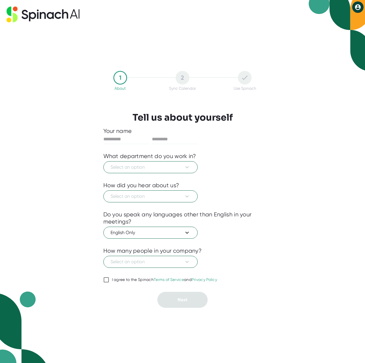
click at [64, 17] on icon at bounding box center [43, 15] width 73 height 16
click at [114, 276] on label "I agree to the Spinach Terms of Service and Privacy Policy" at bounding box center [160, 279] width 114 height 7
click at [109, 276] on input "I agree to the Spinach Terms of Service and Privacy Policy" at bounding box center [106, 279] width 6 height 7
click at [147, 169] on span "Select an option" at bounding box center [151, 167] width 80 height 7
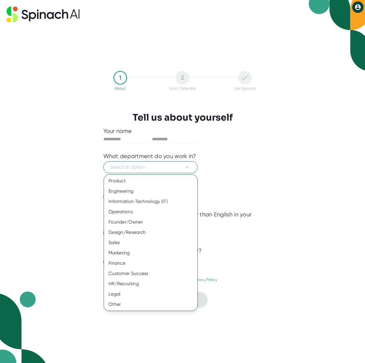
click at [359, 10] on div at bounding box center [182, 181] width 365 height 363
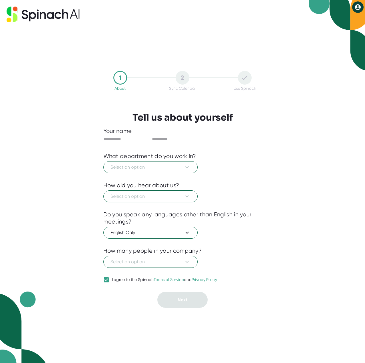
click at [359, 4] on icon at bounding box center [357, 7] width 7 height 7
click at [142, 76] on div at bounding box center [182, 181] width 365 height 363
click at [171, 167] on span "Select an option" at bounding box center [151, 167] width 80 height 7
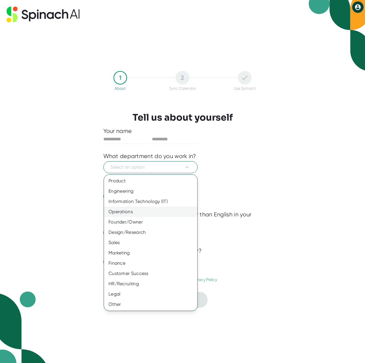
click at [134, 214] on div "Operations" at bounding box center [150, 212] width 93 height 10
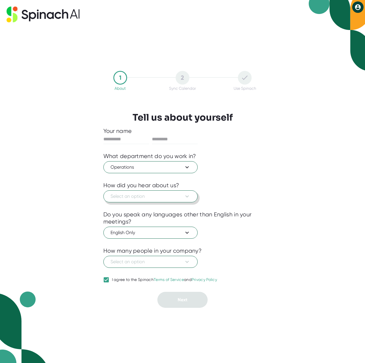
click at [146, 198] on span "Select an option" at bounding box center [151, 196] width 80 height 7
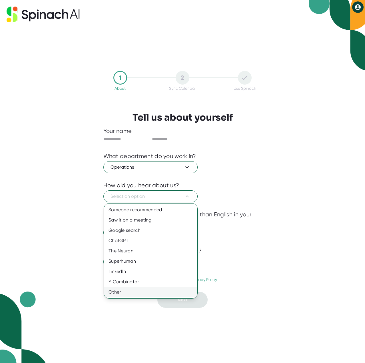
click at [133, 295] on div "Other" at bounding box center [150, 292] width 93 height 10
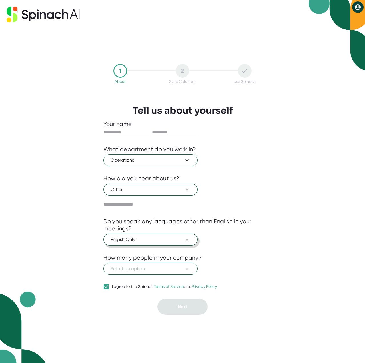
click at [141, 235] on button "English Only" at bounding box center [150, 239] width 94 height 12
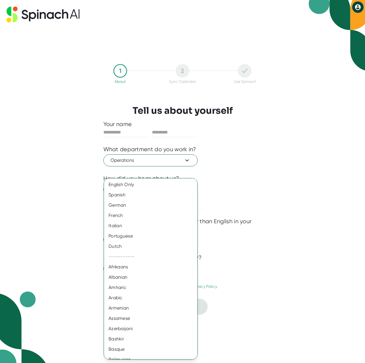
click at [269, 222] on div at bounding box center [182, 181] width 365 height 363
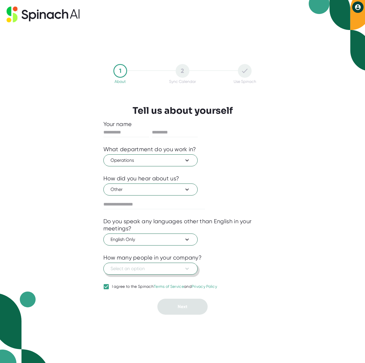
click at [165, 269] on span "Select an option" at bounding box center [151, 268] width 80 height 7
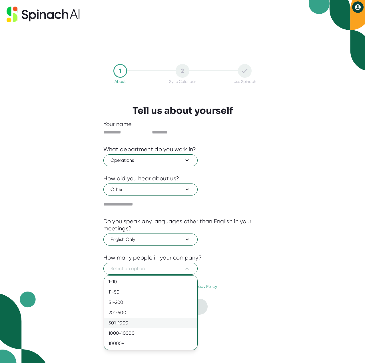
click at [142, 325] on div "501-1000" at bounding box center [150, 323] width 93 height 10
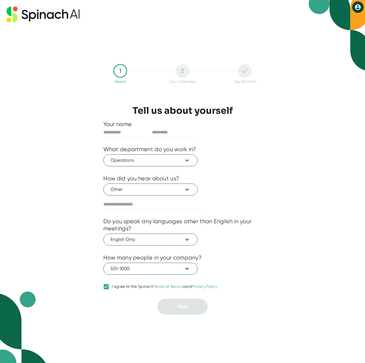
click at [143, 285] on div "I agree to the Spinach Terms of Service and Privacy Policy" at bounding box center [164, 286] width 105 height 5
click at [109, 285] on input "I agree to the Spinach Terms of Service and Privacy Policy" at bounding box center [106, 286] width 6 height 7
click at [142, 284] on div "I agree to the Spinach Terms of Service and Privacy Policy" at bounding box center [164, 286] width 105 height 5
click at [109, 284] on input "I agree to the Spinach Terms of Service and Privacy Policy" at bounding box center [106, 286] width 6 height 7
click at [149, 206] on input "text" at bounding box center [154, 204] width 102 height 9
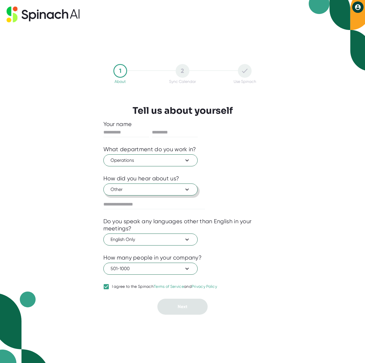
click at [153, 192] on span "Other" at bounding box center [151, 189] width 80 height 7
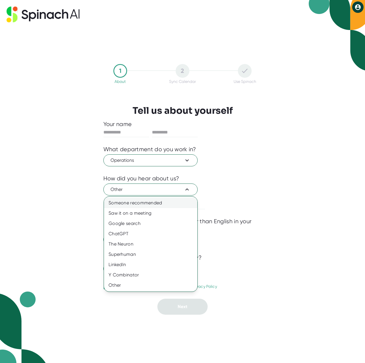
click at [161, 203] on div "Someone recommended" at bounding box center [150, 203] width 93 height 10
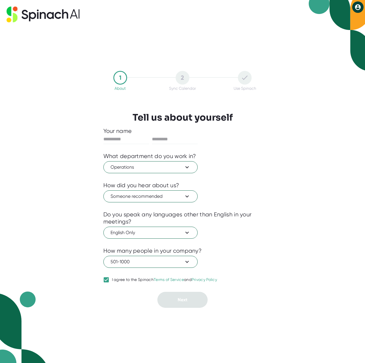
click at [117, 282] on label "I agree to the Spinach Terms of Service and Privacy Policy" at bounding box center [160, 279] width 114 height 7
click at [109, 282] on input "I agree to the Spinach Terms of Service and Privacy Policy" at bounding box center [106, 279] width 6 height 7
click at [119, 279] on div "I agree to the Spinach Terms of Service and Privacy Policy" at bounding box center [164, 279] width 105 height 5
click at [109, 279] on input "I agree to the Spinach Terms of Service and Privacy Policy" at bounding box center [106, 279] width 6 height 7
checkbox input "true"
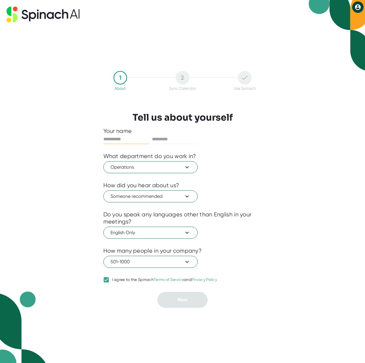
click at [114, 143] on input "text" at bounding box center [126, 139] width 46 height 9
click at [118, 136] on input "text" at bounding box center [126, 139] width 46 height 9
type input "*****"
type input "*********"
click at [182, 299] on span "Next" at bounding box center [183, 299] width 10 height 5
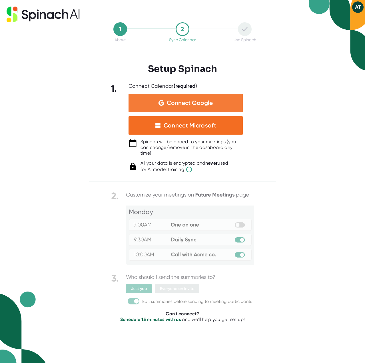
click at [206, 102] on span "Connect Google" at bounding box center [190, 103] width 46 height 6
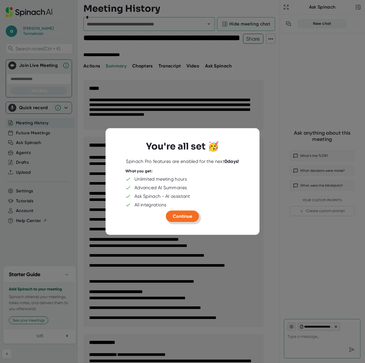
click at [181, 212] on button "Continue" at bounding box center [182, 216] width 33 height 11
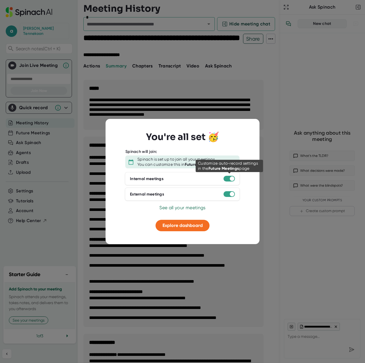
click at [231, 178] on div at bounding box center [232, 178] width 5 height 5
click at [232, 178] on div at bounding box center [232, 178] width 5 height 5
click at [230, 178] on div at bounding box center [232, 178] width 5 height 5
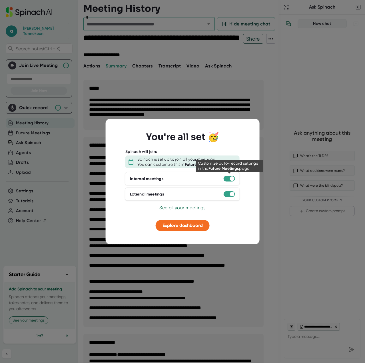
click at [230, 178] on div at bounding box center [232, 178] width 5 height 5
click at [184, 161] on div "Spinach is set up to join all your meetings." at bounding box center [176, 159] width 78 height 5
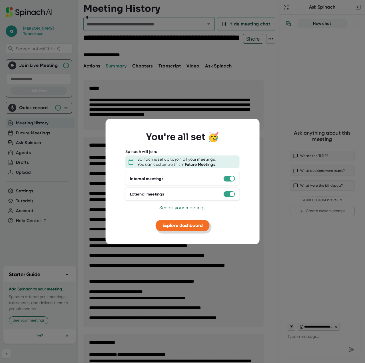
type textarea "x"
click at [183, 208] on span "See all your meetings" at bounding box center [182, 207] width 46 height 5
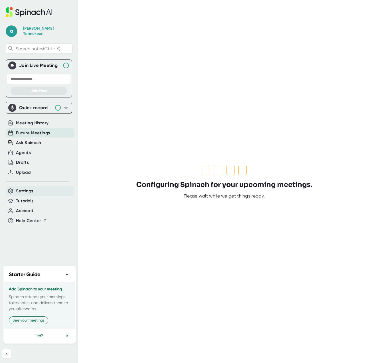
click at [27, 188] on span "Settings" at bounding box center [24, 191] width 17 height 7
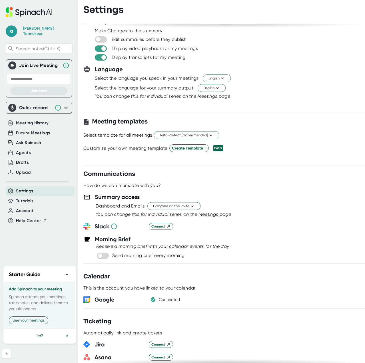
scroll to position [29, 0]
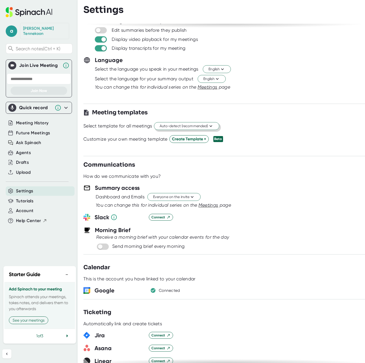
click at [179, 125] on span "Auto-detect (recommended)" at bounding box center [187, 125] width 54 height 5
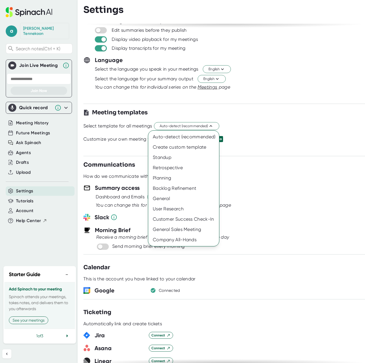
click at [237, 113] on div at bounding box center [182, 181] width 365 height 363
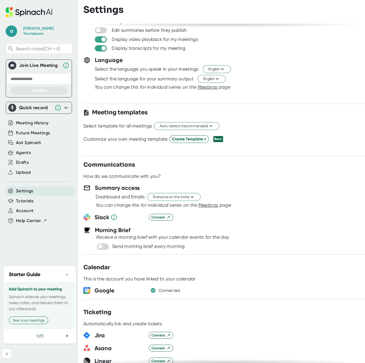
drag, startPoint x: 303, startPoint y: 143, endPoint x: 295, endPoint y: 143, distance: 8.3
click at [303, 143] on div at bounding box center [224, 147] width 282 height 9
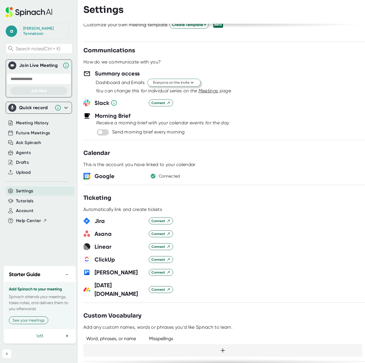
click at [170, 81] on span "Everyone on the invite" at bounding box center [174, 82] width 42 height 5
click at [185, 104] on div "Just the Spinach Host" at bounding box center [168, 103] width 66 height 10
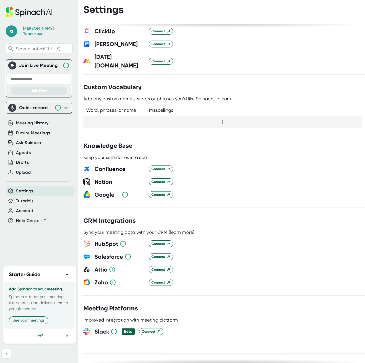
scroll to position [371, 0]
click at [156, 192] on span "Connect" at bounding box center [160, 194] width 19 height 5
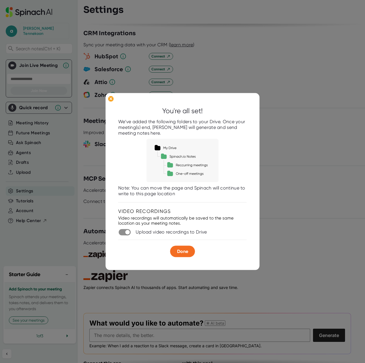
scroll to position [571, 0]
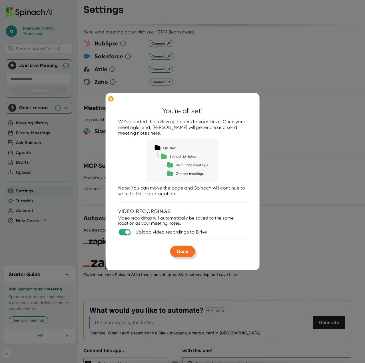
click at [187, 250] on span "Done" at bounding box center [182, 251] width 11 height 5
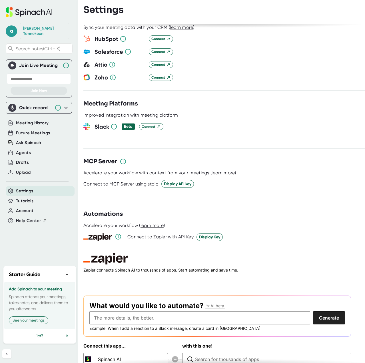
scroll to position [579, 0]
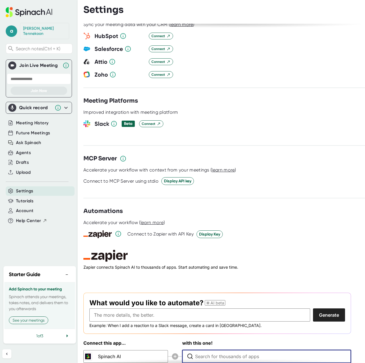
click at [210, 350] on input "Type to search for an app to connect" at bounding box center [268, 356] width 146 height 13
type input "gem"
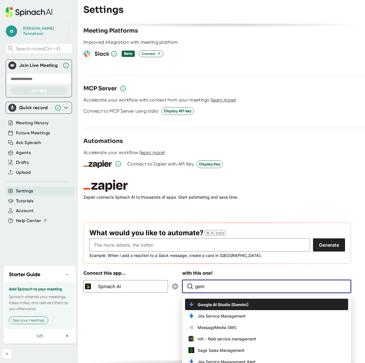
scroll to position [655, 0]
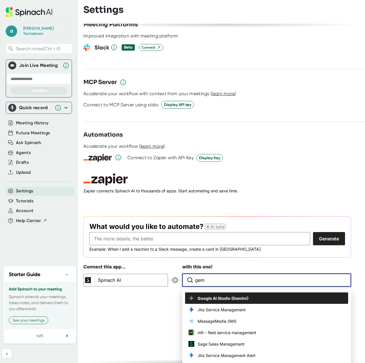
drag, startPoint x: 245, startPoint y: 264, endPoint x: 167, endPoint y: 269, distance: 78.2
click at [167, 269] on div "Connect this app... Spinach AI with this one! gem Google AI Studio (Gemini) Jir…" at bounding box center [217, 275] width 268 height 24
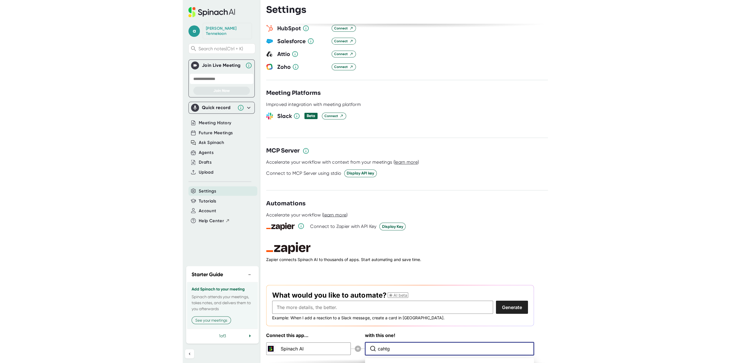
scroll to position [586, 0]
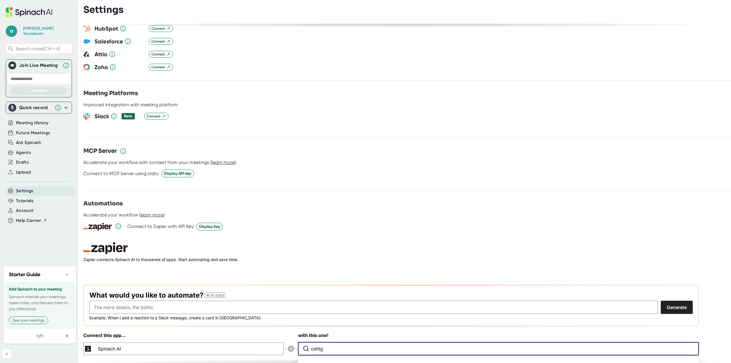
click at [365, 343] on input "cahtg" at bounding box center [500, 349] width 378 height 13
type input "cahtg]]]asd"
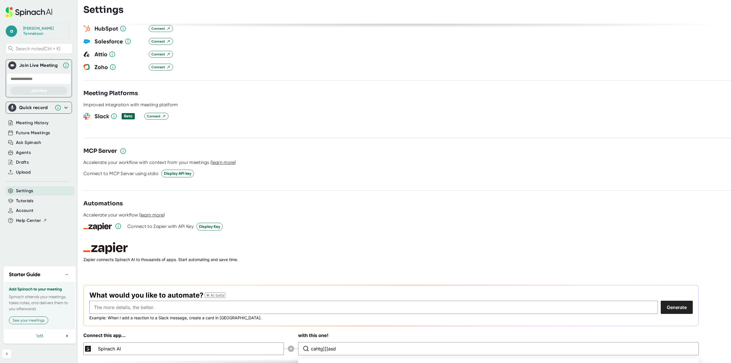
click at [184, 338] on div "Connect this app... Spinach AI with this one! cahtg]]]asd No search results fou…" at bounding box center [391, 344] width 616 height 24
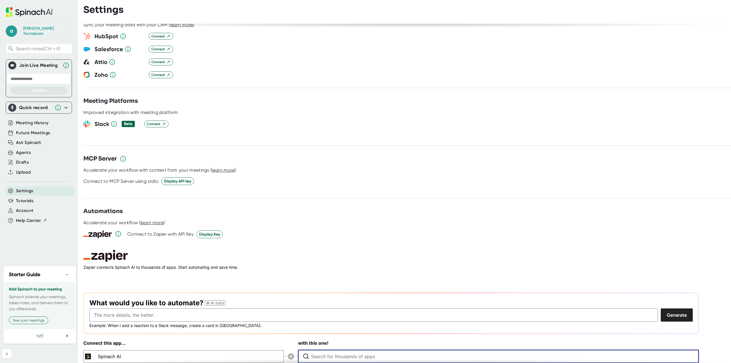
click at [337, 350] on input "Type to search for an app to connect" at bounding box center [500, 356] width 378 height 13
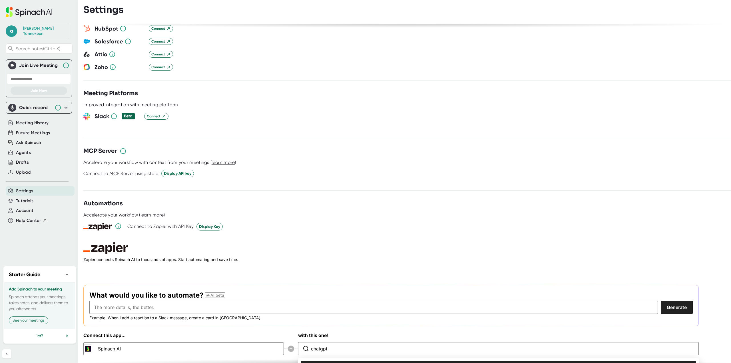
click at [341, 361] on li "ChatGPT (OpenAI)" at bounding box center [498, 366] width 395 height 11
type input "ChatGPT (OpenAI)"
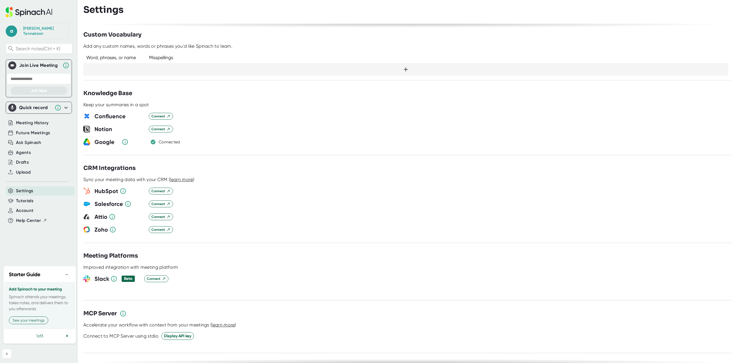
scroll to position [378, 0]
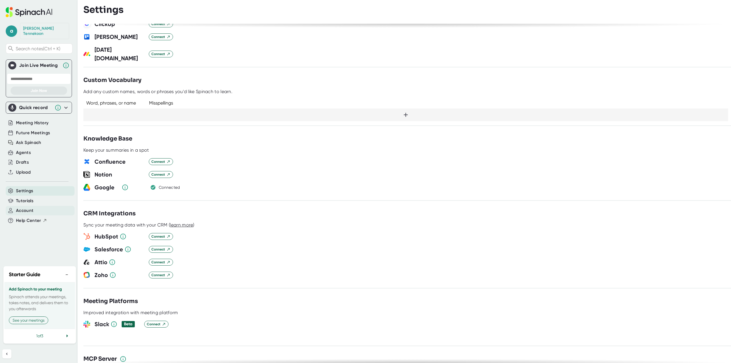
click at [31, 207] on span "Account" at bounding box center [24, 210] width 17 height 7
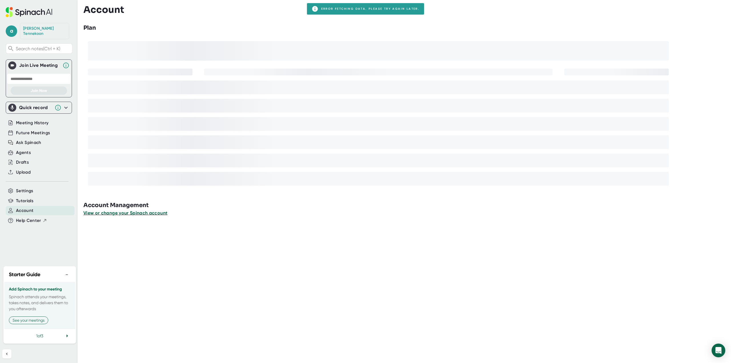
click at [123, 215] on span "View or change your Spinach account" at bounding box center [125, 212] width 84 height 5
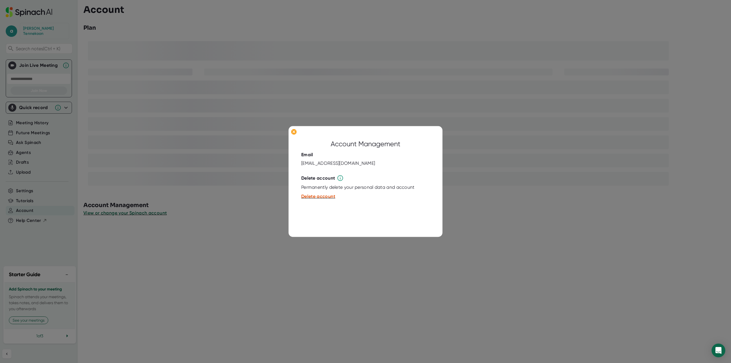
click at [177, 138] on div at bounding box center [365, 181] width 731 height 363
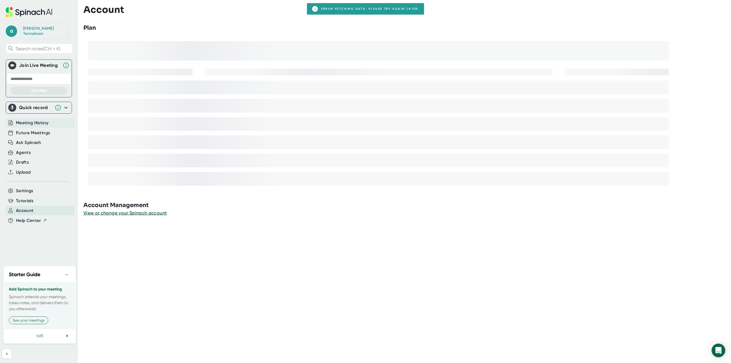
click at [27, 120] on span "Meeting History" at bounding box center [32, 123] width 33 height 7
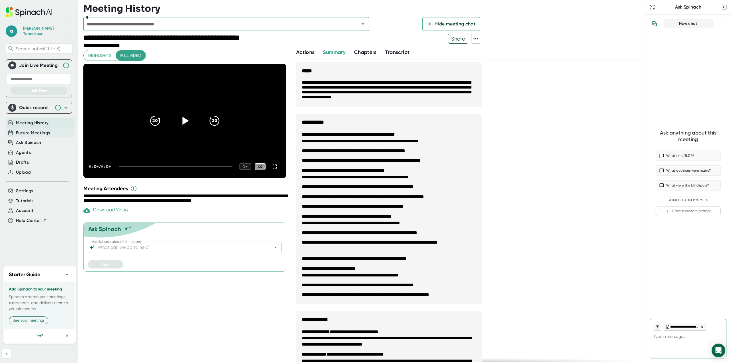
type textarea "x"
click at [34, 130] on span "Future Meetings" at bounding box center [33, 133] width 34 height 7
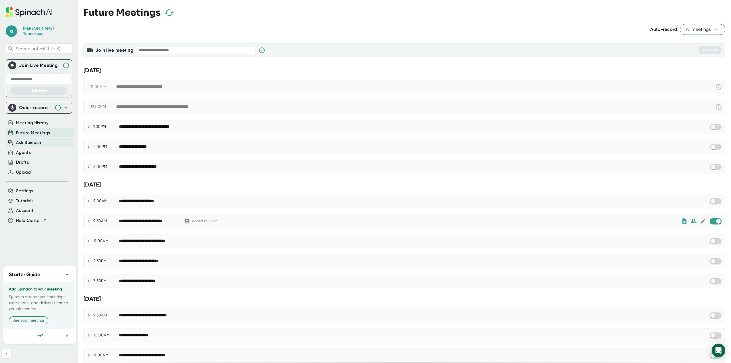
click at [31, 139] on span "Ask Spinach" at bounding box center [28, 142] width 25 height 7
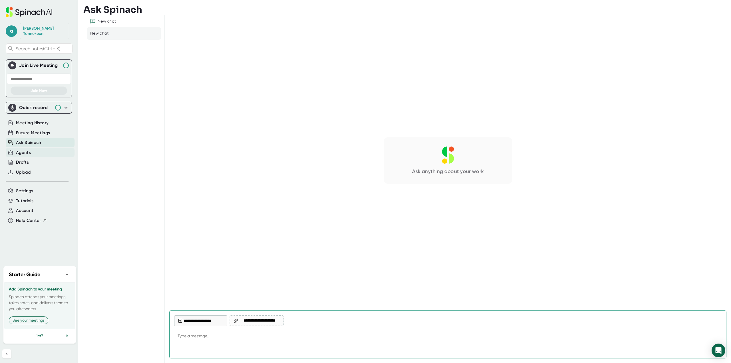
type textarea "x"
click at [27, 149] on div "Agents" at bounding box center [23, 152] width 15 height 7
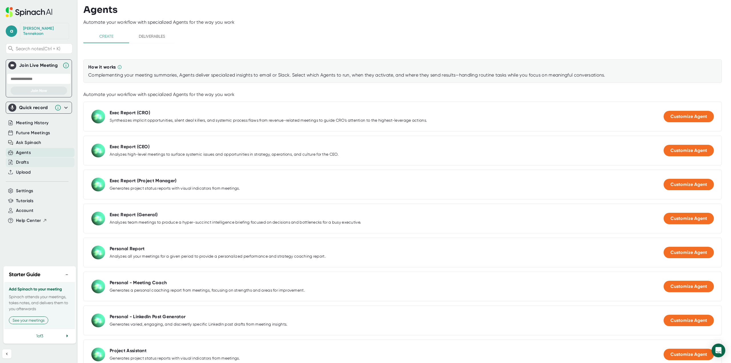
click at [24, 159] on div "Drafts" at bounding box center [22, 162] width 13 height 7
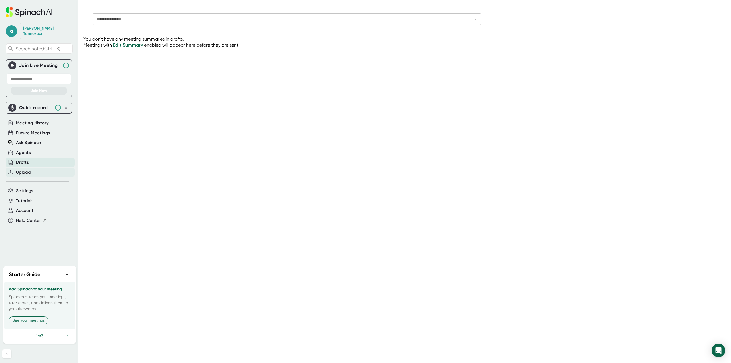
click at [23, 169] on span "Upload" at bounding box center [23, 172] width 15 height 7
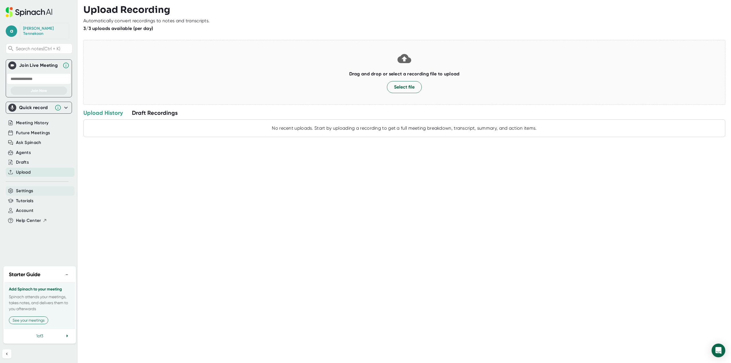
click at [31, 188] on span "Settings" at bounding box center [24, 191] width 17 height 7
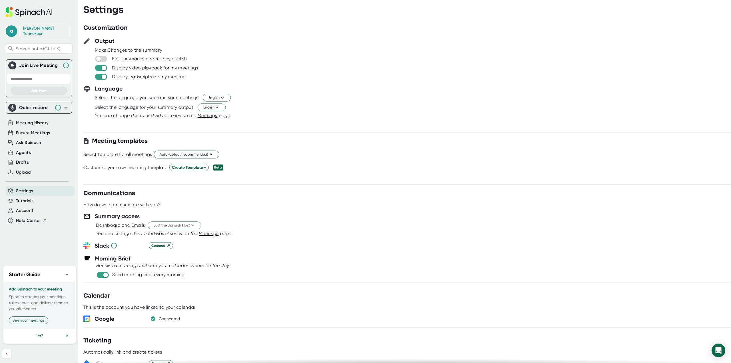
click at [67, 107] on icon at bounding box center [65, 108] width 3 height 2
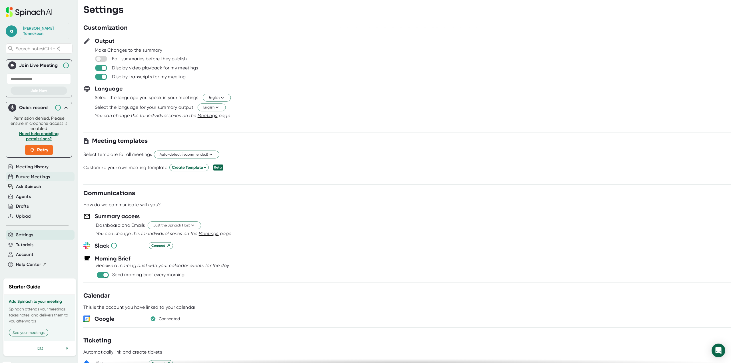
click at [45, 174] on span "Future Meetings" at bounding box center [33, 177] width 34 height 7
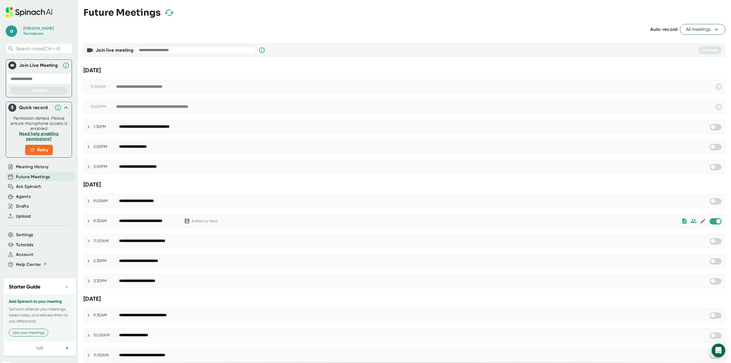
click at [686, 27] on span "All meetings" at bounding box center [702, 29] width 33 height 7
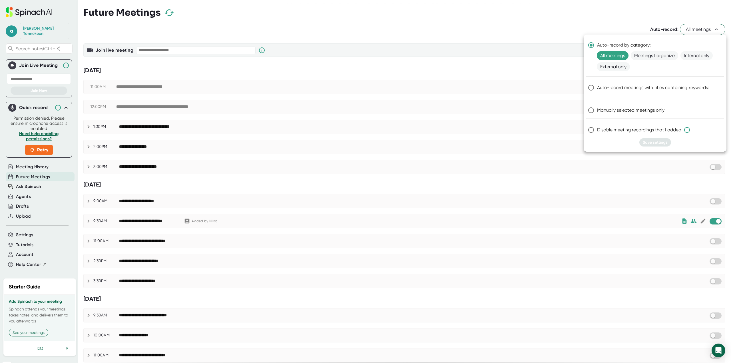
click at [615, 130] on span "Disable meeting recordings that I added" at bounding box center [643, 130] width 93 height 7
click at [597, 130] on input "Disable meeting recordings that I added" at bounding box center [591, 130] width 12 height 12
radio input "true"
click at [656, 110] on span "Manually selected meetings only" at bounding box center [630, 110] width 67 height 7
click at [597, 110] on input "Manually selected meetings only" at bounding box center [591, 110] width 12 height 12
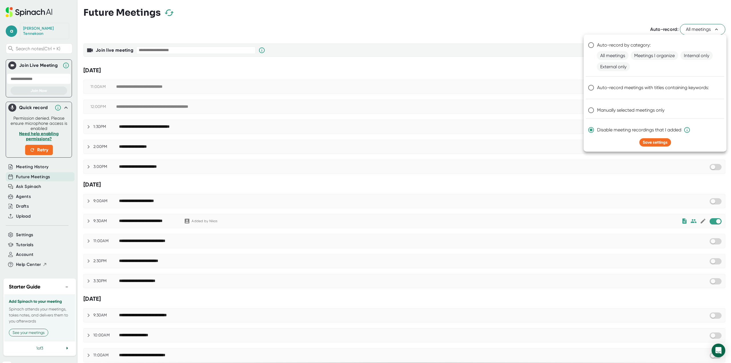
radio input "true"
click at [663, 143] on span "Save settings" at bounding box center [655, 142] width 25 height 5
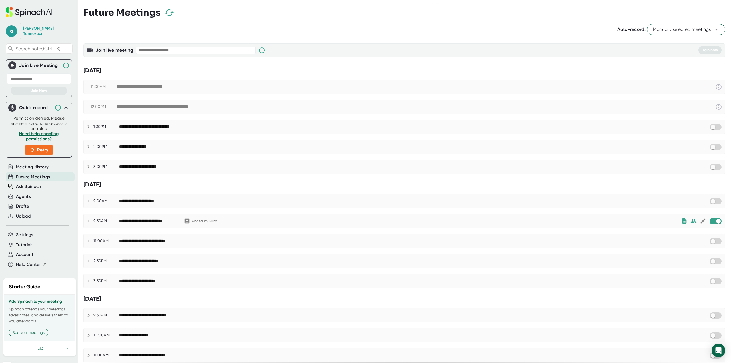
click at [212, 109] on div "**********" at bounding box center [415, 106] width 599 height 7
click at [716, 105] on icon at bounding box center [719, 106] width 7 height 7
click at [36, 164] on span "Meeting History" at bounding box center [32, 167] width 33 height 7
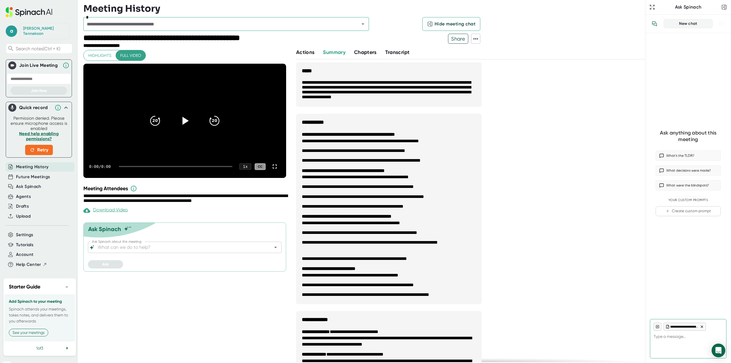
type textarea "x"
click at [180, 246] on input "Ask Spinach about this meeting:" at bounding box center [180, 247] width 167 height 8
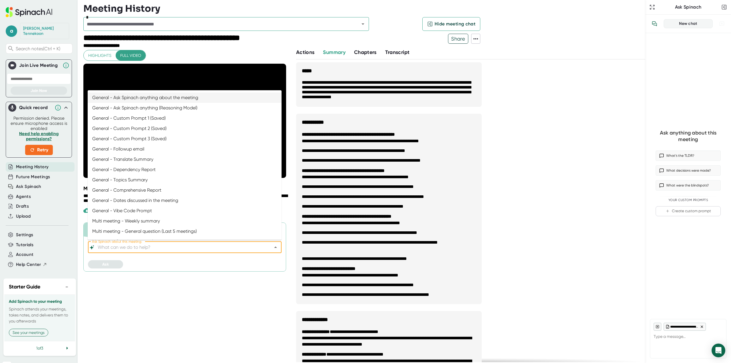
click at [207, 96] on li "General - Ask Spinach anything about the meeting" at bounding box center [185, 98] width 194 height 10
type input "General - Ask Spinach anything about the meeting"
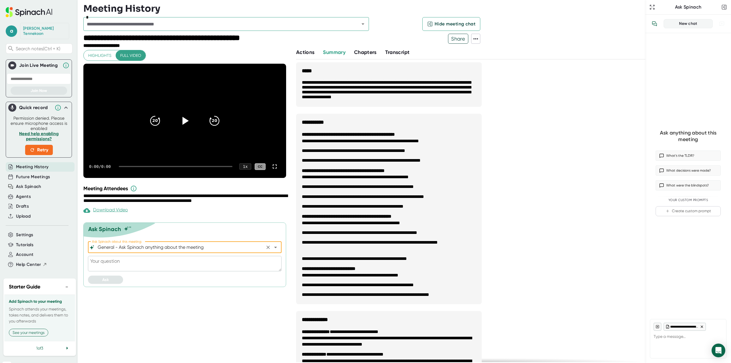
click at [127, 264] on textarea at bounding box center [185, 263] width 194 height 15
type textarea "E"
type textarea "x"
type textarea "Ex"
type textarea "x"
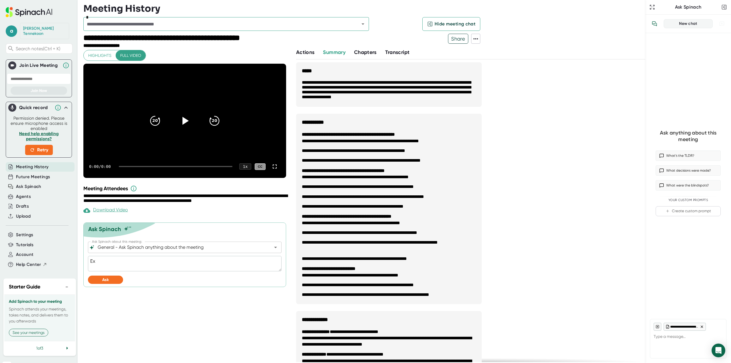
type textarea "Exp"
type textarea "x"
type textarea "Expl"
type textarea "x"
type textarea "Expla"
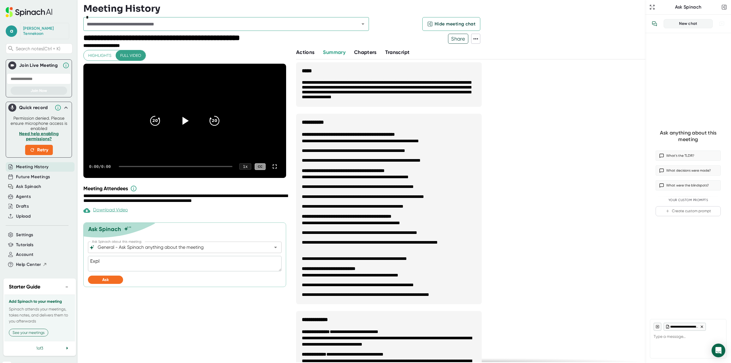
type textarea "x"
type textarea "Explai"
type textarea "x"
type textarea "Explain"
type textarea "x"
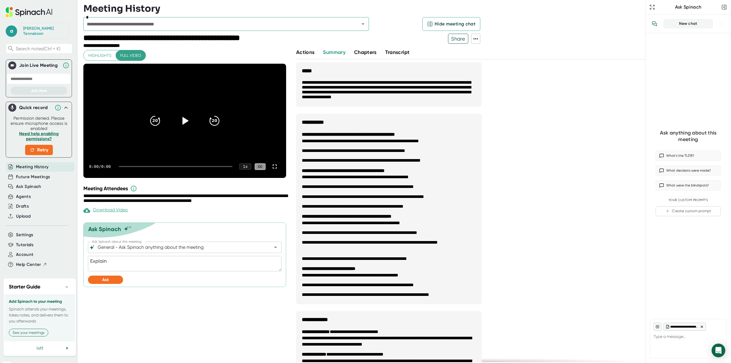
type textarea "Explain"
type textarea "x"
type textarea "Explain e"
type textarea "x"
type textarea "Explain ex"
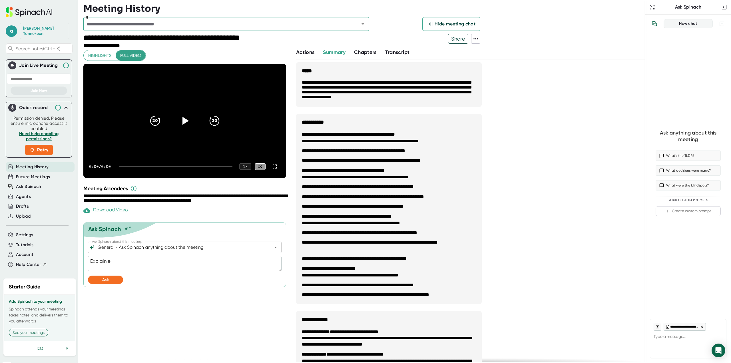
type textarea "x"
type textarea "Explain exa"
type textarea "x"
type textarea "Explain exac"
type textarea "x"
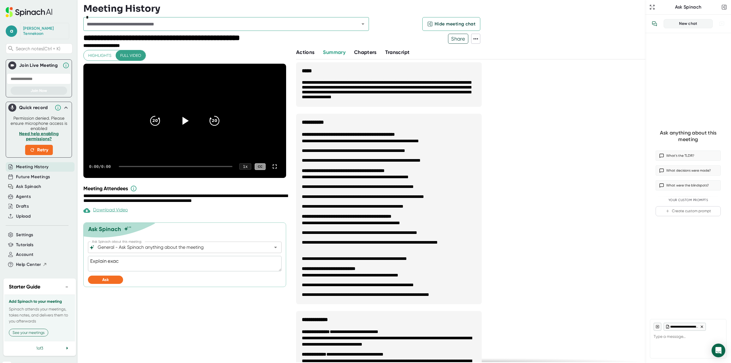
type textarea "Explain exact"
type textarea "x"
type textarea "Explain exactl"
type textarea "x"
type textarea "Explain exactly"
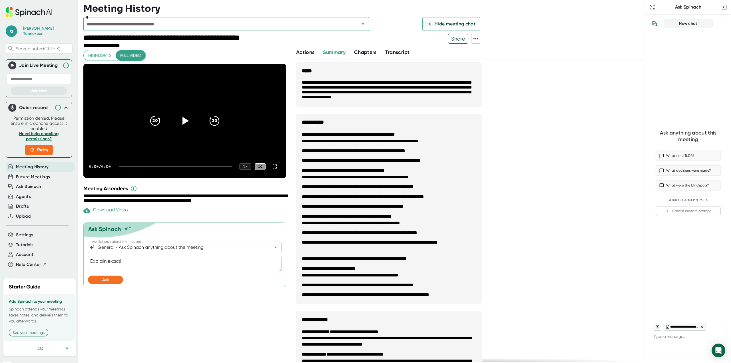
type textarea "x"
type textarea "Explain exactly"
type textarea "x"
type textarea "Explain exactly h"
type textarea "x"
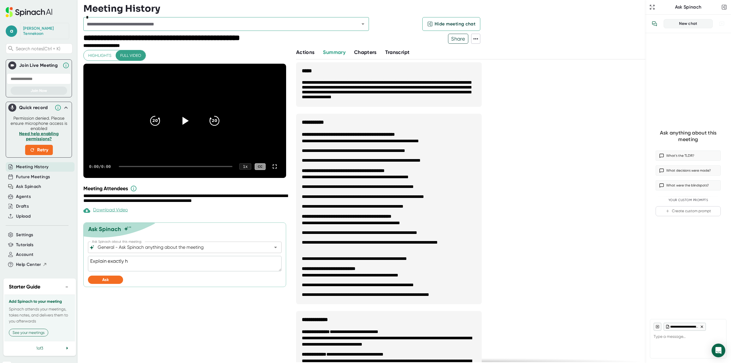
type textarea "Explain exactly ho"
type textarea "x"
type textarea "Explain exactly how"
type textarea "x"
type textarea "Explain exactly how"
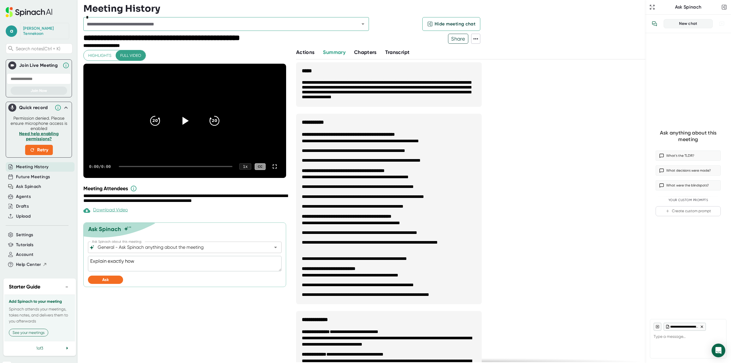
type textarea "x"
type textarea "Explain exactly how"
type textarea "x"
type textarea "Explain exactly ho"
type textarea "x"
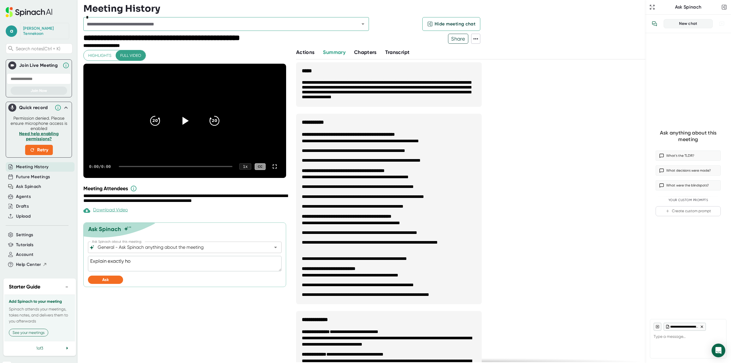
type textarea "Explain exactly h"
type textarea "x"
type textarea "Explain exactly"
type textarea "x"
type textarea "Explain exactly"
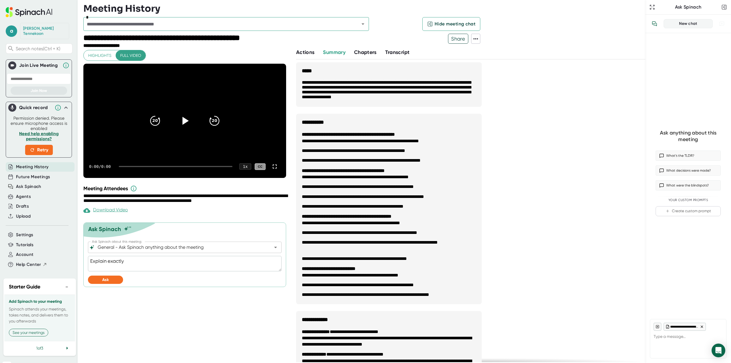
type textarea "x"
type textarea "Explain exactl"
type textarea "x"
type textarea "Explain exact"
type textarea "x"
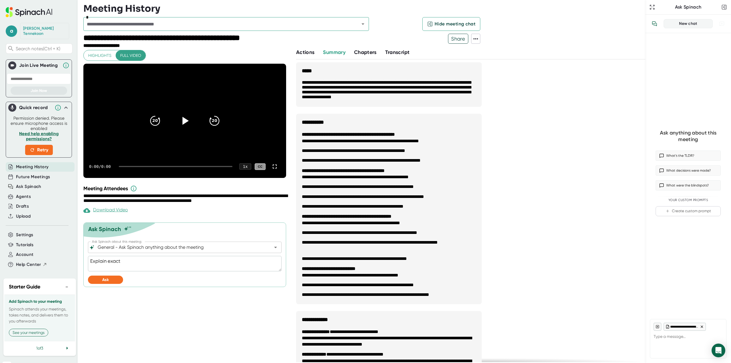
type textarea "Explain exac"
type textarea "x"
type textarea "Explain exa"
type textarea "x"
type textarea "Explain ex"
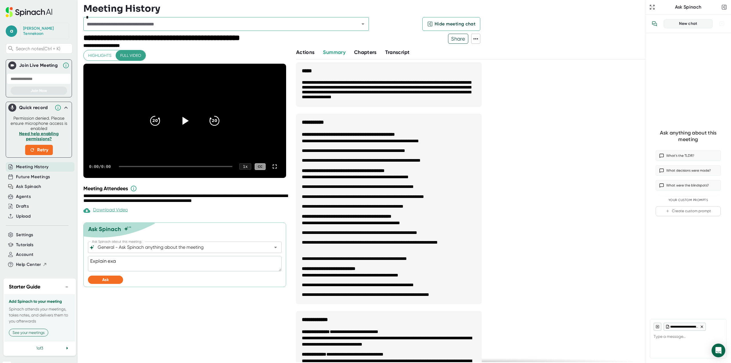
type textarea "x"
type textarea "Explain e"
type textarea "x"
type textarea "Explain"
type textarea "x"
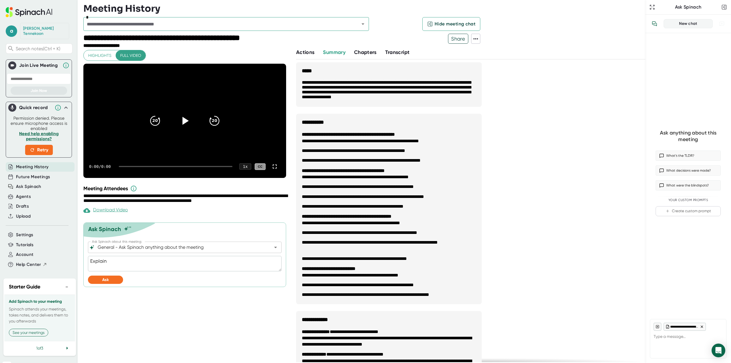
type textarea "Explain t"
type textarea "x"
type textarea "Explain th"
type textarea "x"
type textarea "Explain the"
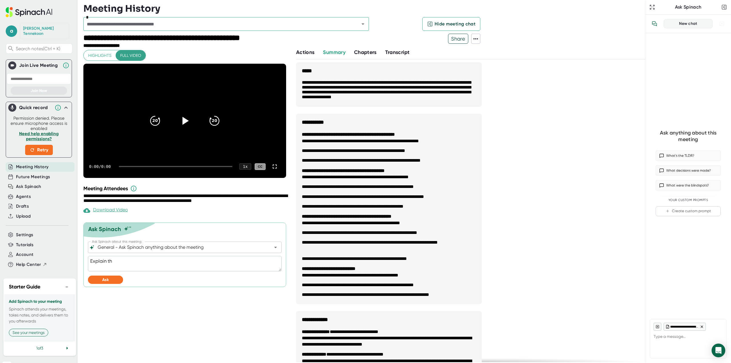
type textarea "x"
type textarea "Explain the"
type textarea "x"
type textarea "Explain the s"
type textarea "x"
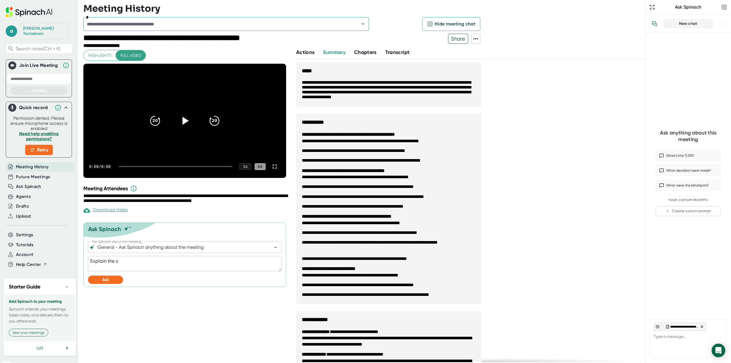
type textarea "Explain the so"
type textarea "x"
type textarea "Explain the sol"
type textarea "x"
type textarea "Explain the solu"
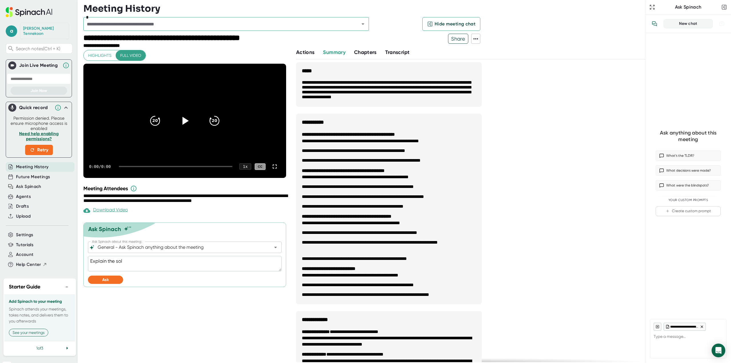
type textarea "x"
type textarea "Explain the solut"
type textarea "x"
type textarea "Explain the soluti"
type textarea "x"
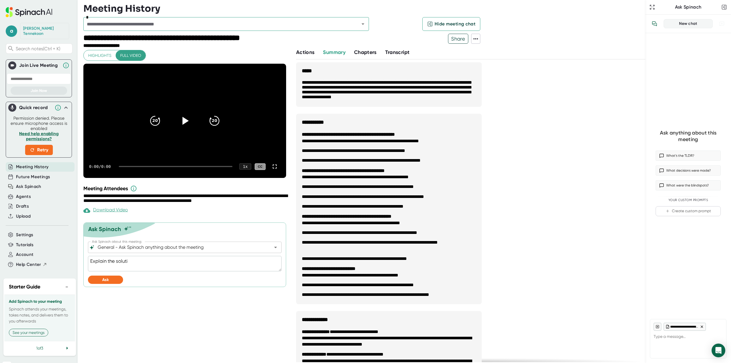
type textarea "Explain the solutio"
type textarea "x"
type textarea "Explain the solution"
type textarea "x"
type textarea "Explain the solution"
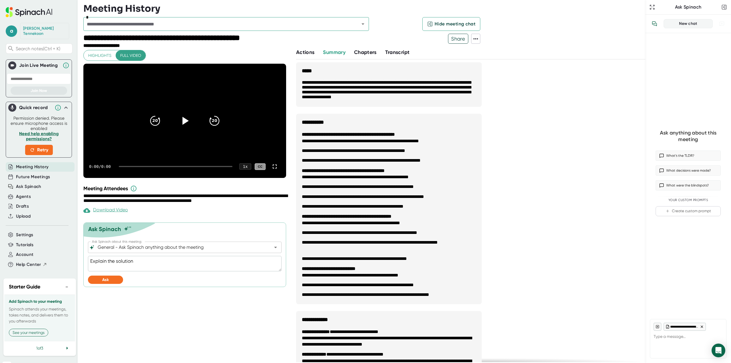
type textarea "x"
type textarea "Explain the solution e"
type textarea "x"
type textarea "Explain the solution ex"
type textarea "x"
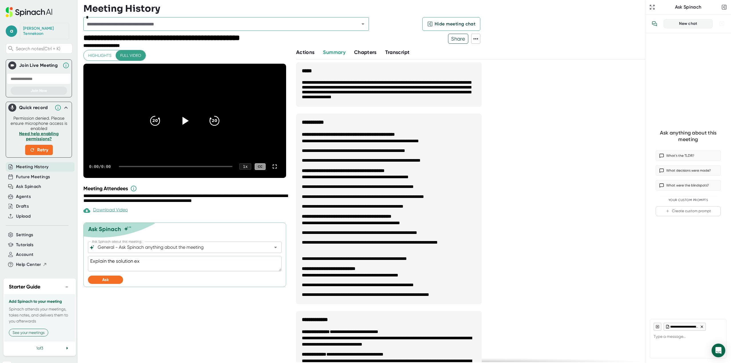
type textarea "Explain the solution exa"
type textarea "x"
type textarea "Explain the solution exac"
type textarea "x"
type textarea "Explain the solution exact"
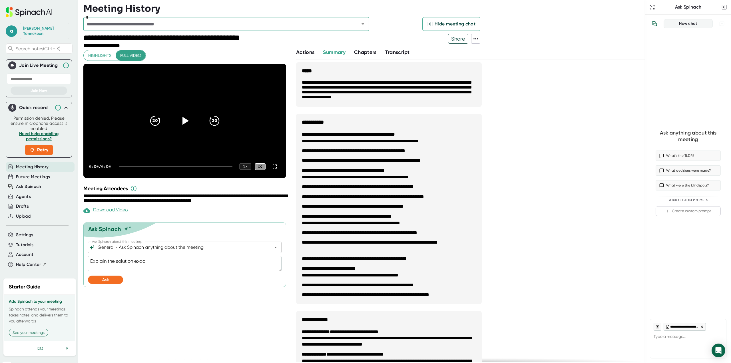
type textarea "x"
type textarea "Explain the solution exactl"
type textarea "x"
type textarea "Explain the solution exactly"
type textarea "x"
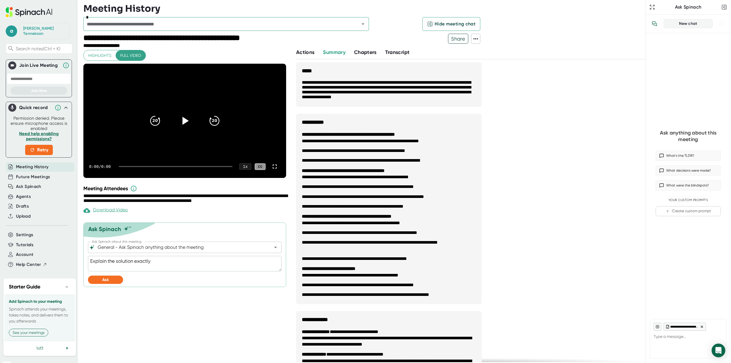
type textarea "Explain the solution exactly"
type textarea "x"
type textarea "Explain the solution exactly f"
type textarea "x"
type textarea "Explain the solution exactly fr"
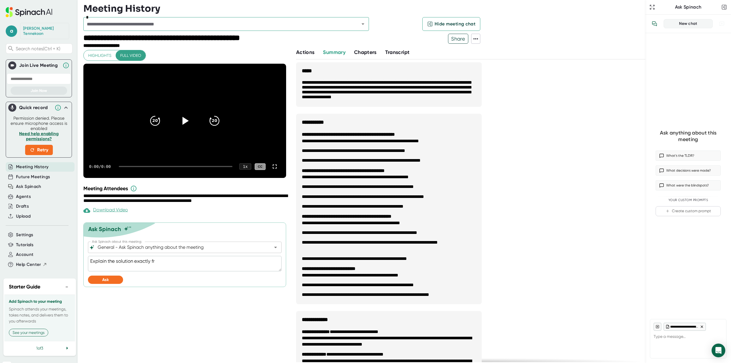
type textarea "x"
type textarea "Explain the solution exactly fro"
type textarea "x"
type textarea "Explain the solution exactly from"
type textarea "x"
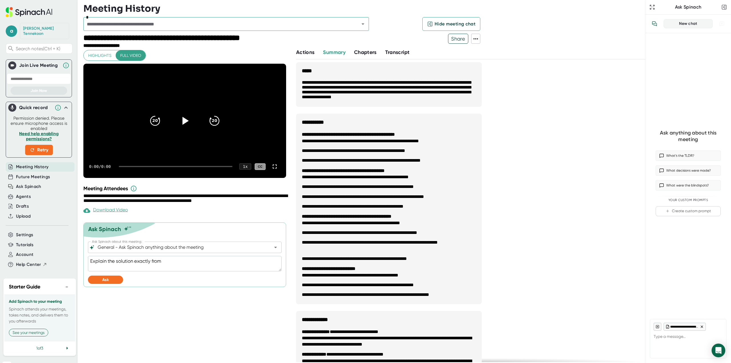
type textarea "Explain the solution exactly from"
type textarea "x"
type textarea "Explain the solution exactly from L"
type textarea "x"
type textarea "Explain the solution exactly from Ly"
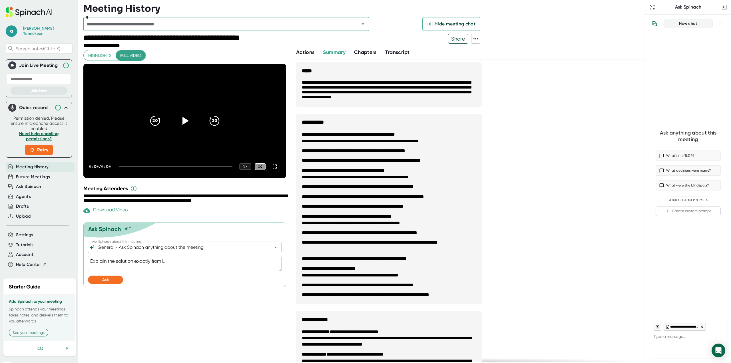
type textarea "x"
type textarea "Explain the solution exactly from [PERSON_NAME]"
type textarea "x"
type textarea "Explain the solution exactly from Lydi"
type textarea "x"
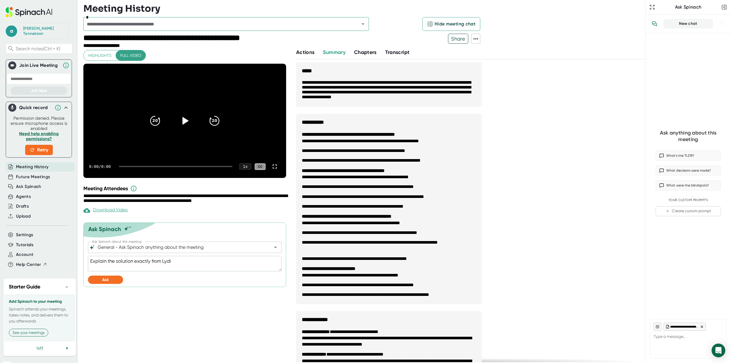
type textarea "Explain the solution exactly from [PERSON_NAME]"
type textarea "x"
type textarea "Explain the solution exactly from [PERSON_NAME]"
type textarea "x"
type textarea "Explain the solution exactly from [PERSON_NAME]"
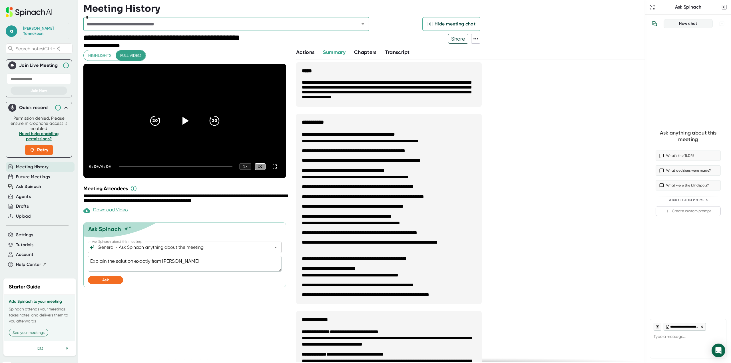
type textarea "x"
type textarea "Explain the solution exactly from [PERSON_NAME]"
click at [115, 279] on button "Ask" at bounding box center [105, 280] width 35 height 8
type textarea "x"
click at [474, 39] on icon at bounding box center [476, 38] width 5 height 1
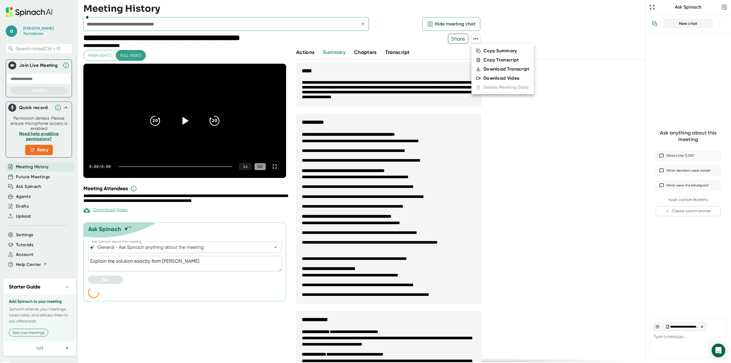
click at [456, 38] on div at bounding box center [365, 181] width 731 height 363
click at [456, 39] on span "Share" at bounding box center [458, 39] width 20 height 10
type textarea "x"
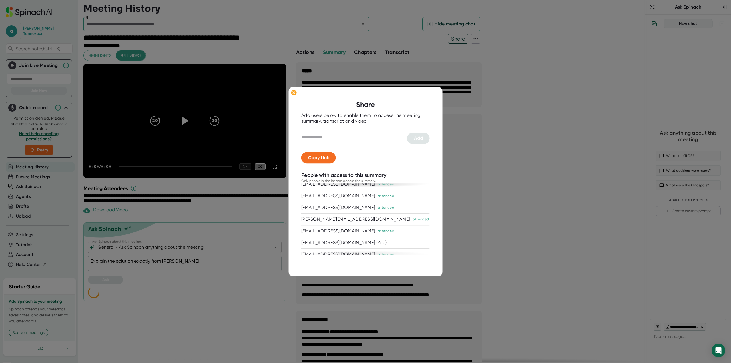
scroll to position [21, 0]
type textarea "x"
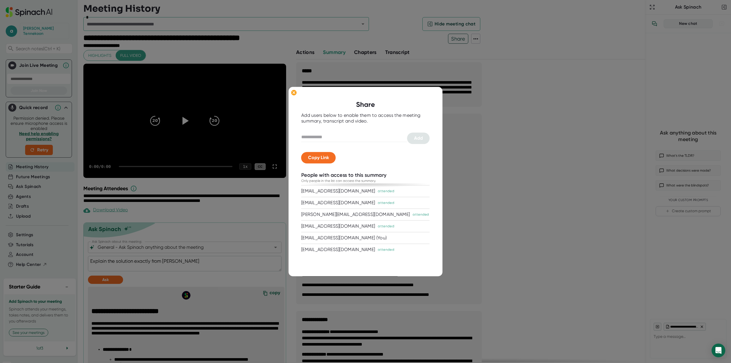
click at [366, 181] on div "Only people in the list can access the summary." at bounding box center [338, 181] width 75 height 5
click at [490, 182] on div at bounding box center [365, 181] width 731 height 363
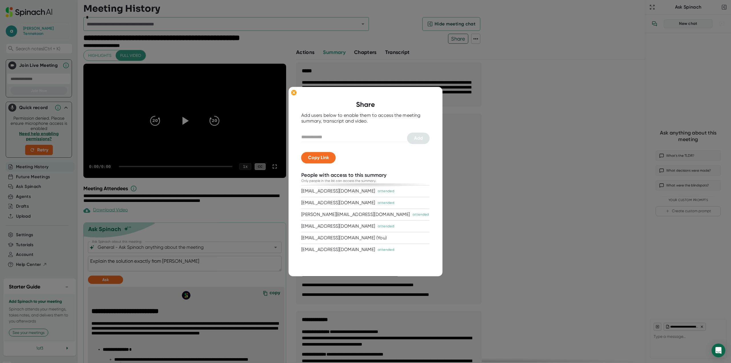
type textarea "x"
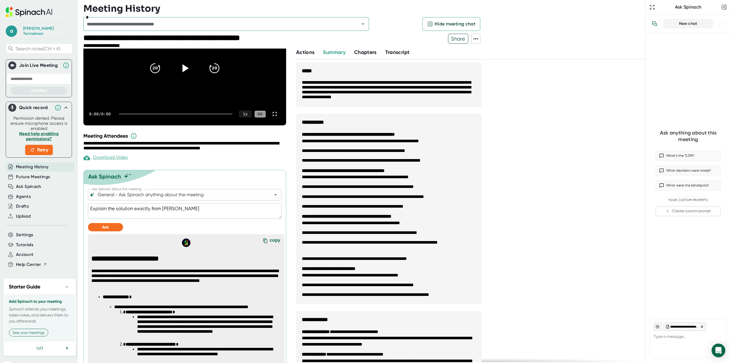
scroll to position [0, 0]
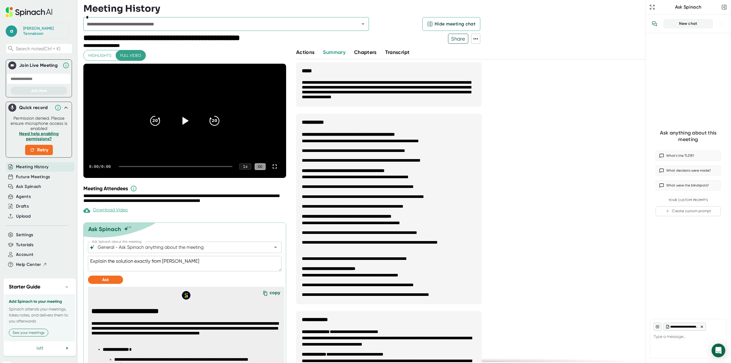
click at [456, 41] on span "Share" at bounding box center [458, 39] width 20 height 10
type textarea "x"
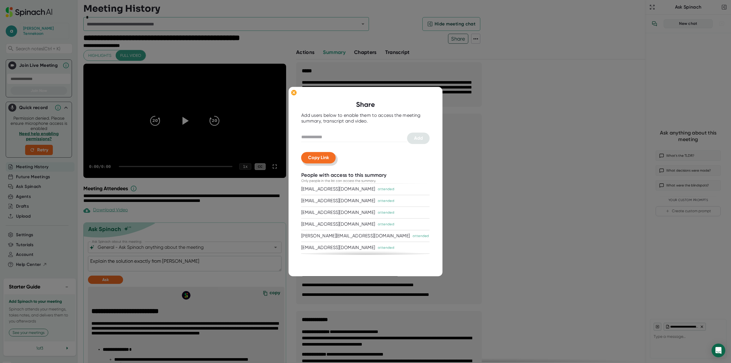
click at [327, 159] on span "Copy Link" at bounding box center [318, 157] width 21 height 5
click at [502, 206] on div at bounding box center [365, 181] width 731 height 363
type textarea "x"
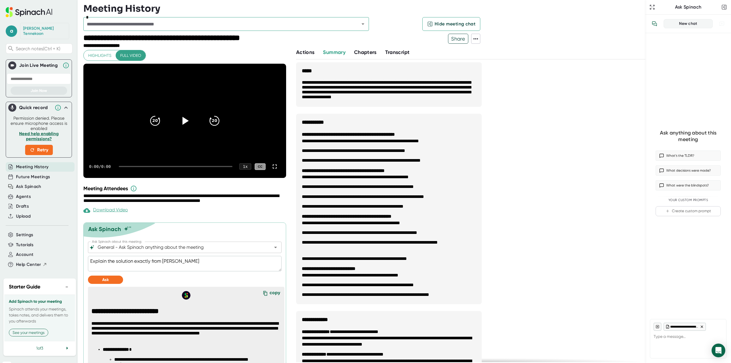
type textarea "x"
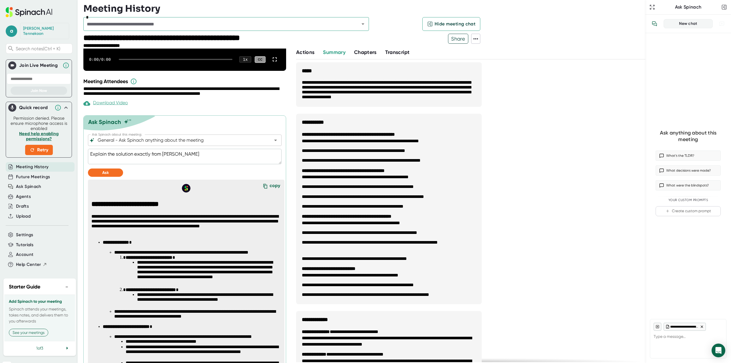
scroll to position [143, 0]
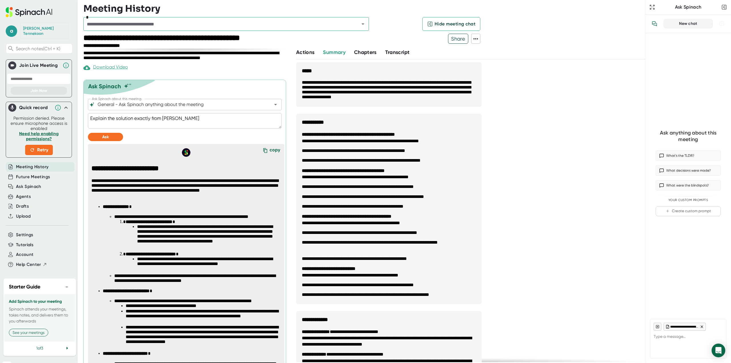
type textarea "x"
drag, startPoint x: 175, startPoint y: 183, endPoint x: 180, endPoint y: 203, distance: 20.8
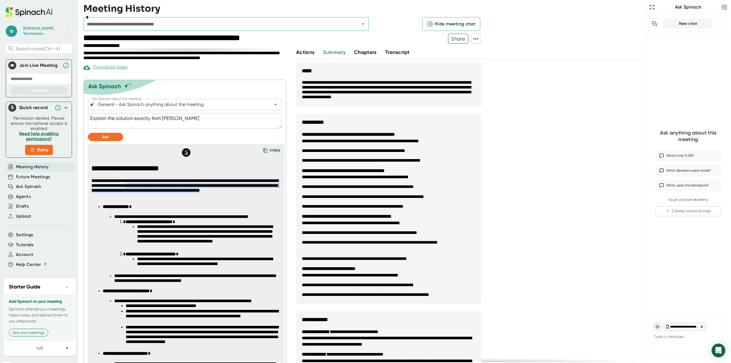
click at [180, 203] on span "**********" at bounding box center [188, 364] width 194 height 398
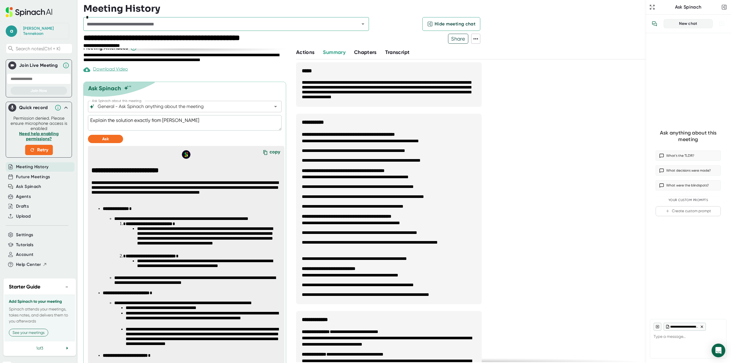
click at [190, 124] on textarea "Explain the solution exactly from [PERSON_NAME]" at bounding box center [185, 122] width 194 height 15
type textarea "Explain the solution exactly from [PERSON_NAME],"
type textarea "x"
type textarea "Explain the solution exactly from [PERSON_NAME],"
type textarea "x"
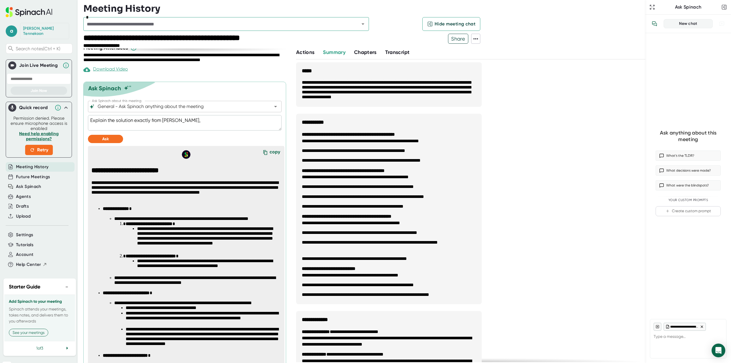
type textarea "Explain the solution exactly from [PERSON_NAME], r"
type textarea "x"
type textarea "Explain the solution exactly from [PERSON_NAME], rc"
type textarea "x"
type textarea "Explain the solution exactly from [PERSON_NAME], r"
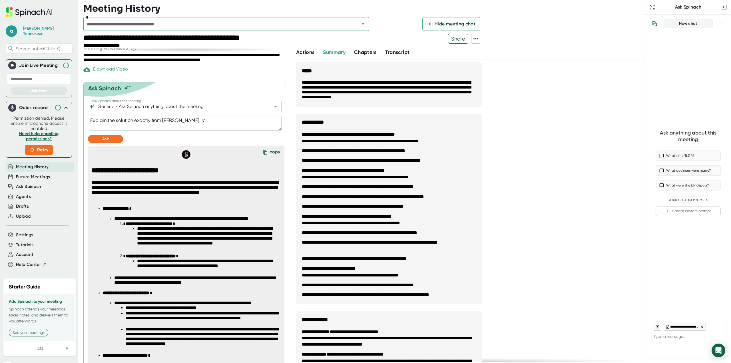
type textarea "x"
type textarea "Explain the solution exactly from [PERSON_NAME],"
type textarea "x"
type textarea "Explain the solution exactly from [PERSON_NAME], e"
type textarea "x"
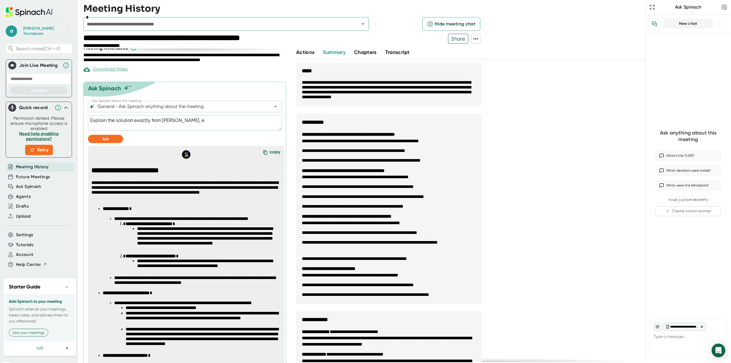
type textarea "Explain the solution exactly from [PERSON_NAME], ex"
type textarea "x"
type textarea "Explain the solution exactly from [PERSON_NAME], exp"
type textarea "x"
type textarea "Explain the solution exactly from [PERSON_NAME], expl"
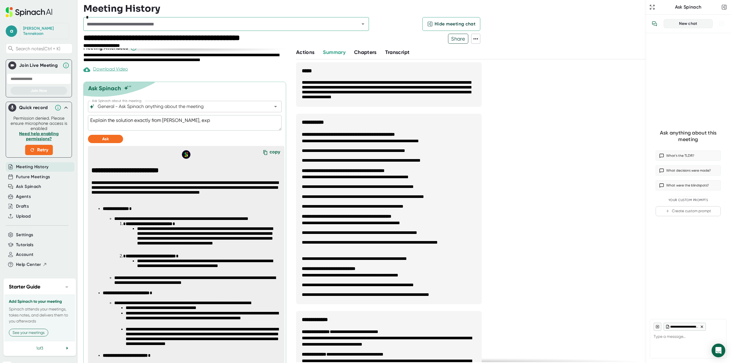
type textarea "x"
type textarea "Explain the solution exactly from [PERSON_NAME], expla"
type textarea "x"
type textarea "Explain the solution exactly from [PERSON_NAME], explai"
type textarea "x"
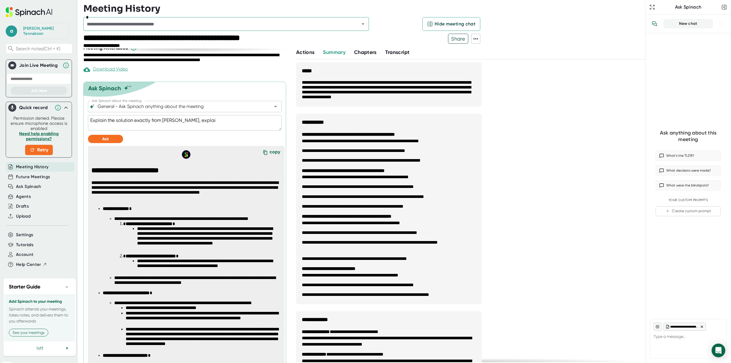
type textarea "Explain the solution exactly from [PERSON_NAME], explain"
type textarea "x"
type textarea "Explain the solution exactly from [PERSON_NAME], explain"
type textarea "x"
type textarea "Explain the solution exactly from [PERSON_NAME], explain h"
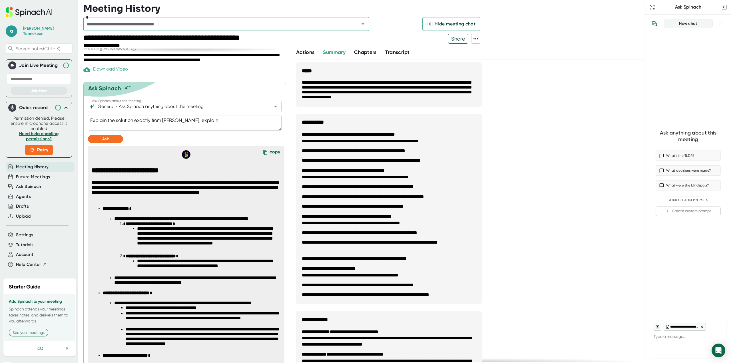
type textarea "x"
type textarea "Explain the solution exactly from [PERSON_NAME], explain ho"
type textarea "x"
type textarea "Explain the solution exactly from [PERSON_NAME], explain how"
type textarea "x"
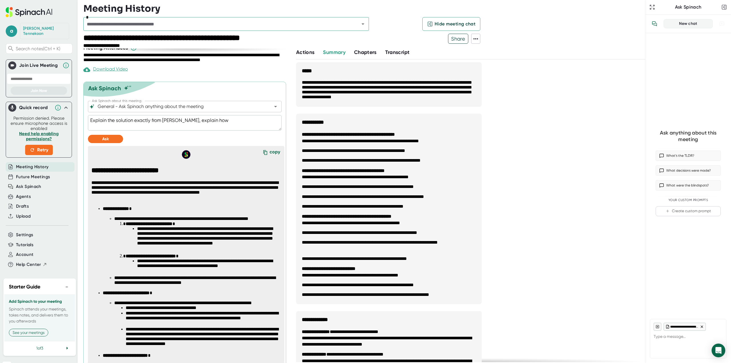
type textarea "Explain the solution exactly from [PERSON_NAME], explain how"
type textarea "x"
type textarea "Explain the solution exactly from [PERSON_NAME], explain how i"
type textarea "x"
type textarea "Explain the solution exactly from [PERSON_NAME], explain how it"
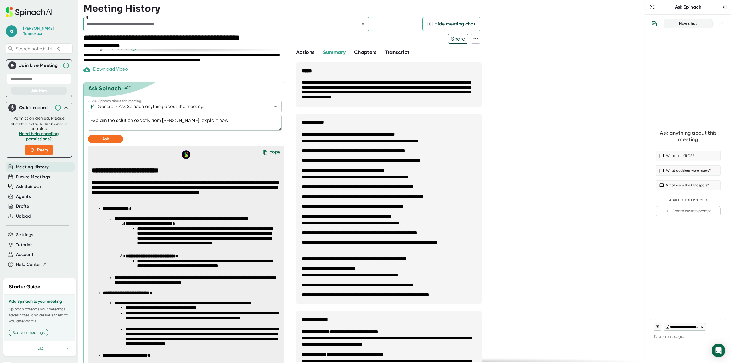
type textarea "x"
type textarea "Explain the solution exactly from [PERSON_NAME], explain how it"
type textarea "x"
type textarea "Explain the solution exactly from [PERSON_NAME], explain how it w"
type textarea "x"
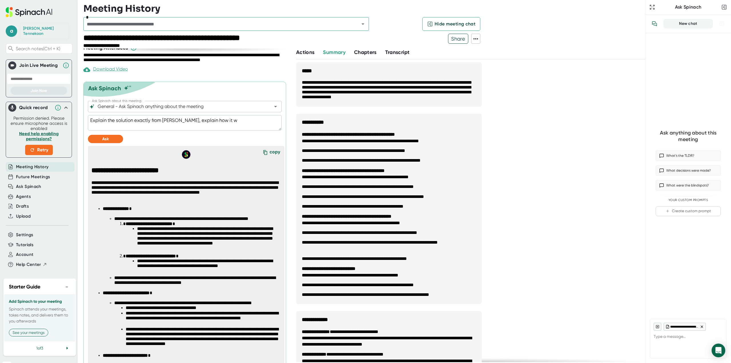
type textarea "Explain the solution exactly from [PERSON_NAME], explain how it wi"
type textarea "x"
type textarea "Explain the solution exactly from [PERSON_NAME], explain how it wil"
type textarea "x"
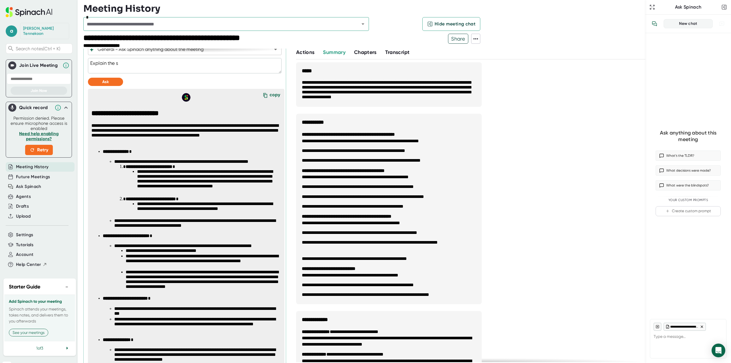
scroll to position [227, 0]
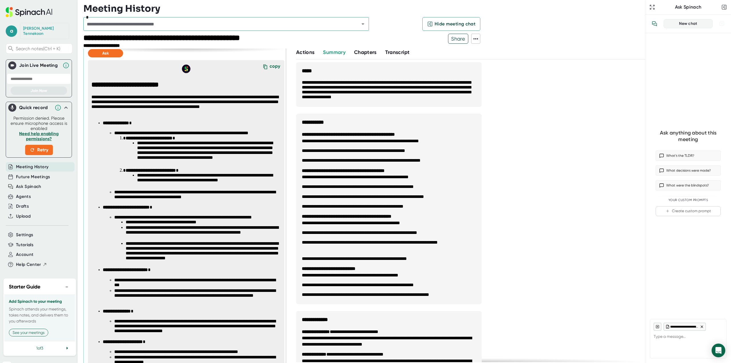
click at [225, 239] on li "**********" at bounding box center [203, 233] width 155 height 16
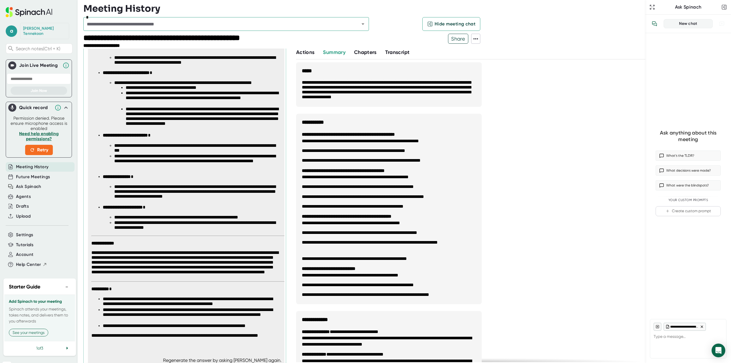
scroll to position [369, 0]
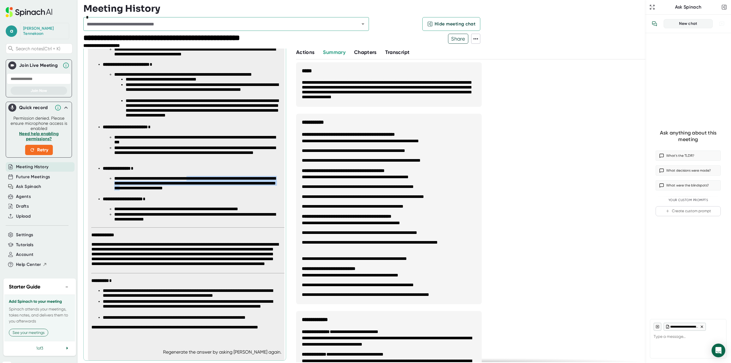
click at [201, 191] on li "**********" at bounding box center [197, 184] width 167 height 16
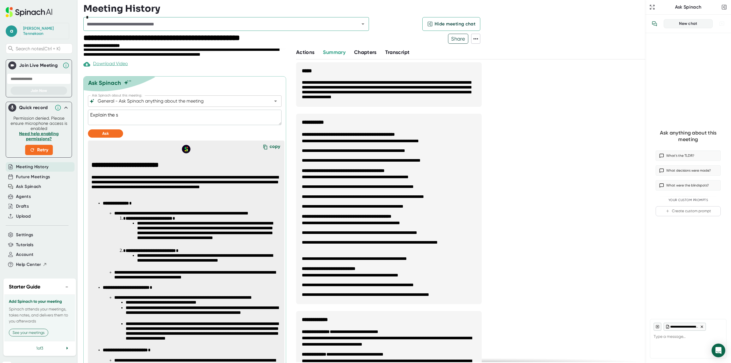
scroll to position [141, 0]
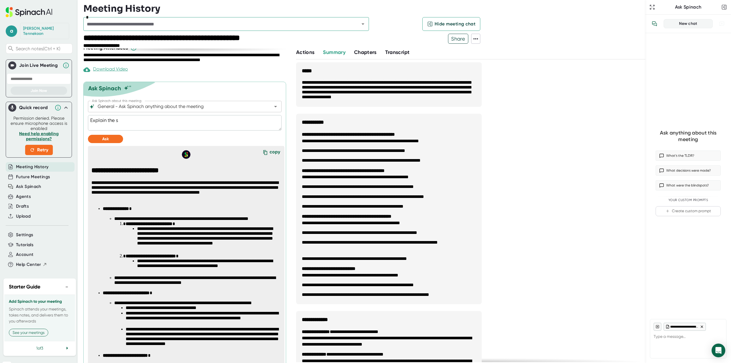
click at [162, 119] on textarea "Explain the s" at bounding box center [185, 122] width 194 height 15
click at [271, 152] on div "copy" at bounding box center [275, 153] width 11 height 8
click at [474, 136] on li "**********" at bounding box center [389, 147] width 174 height 33
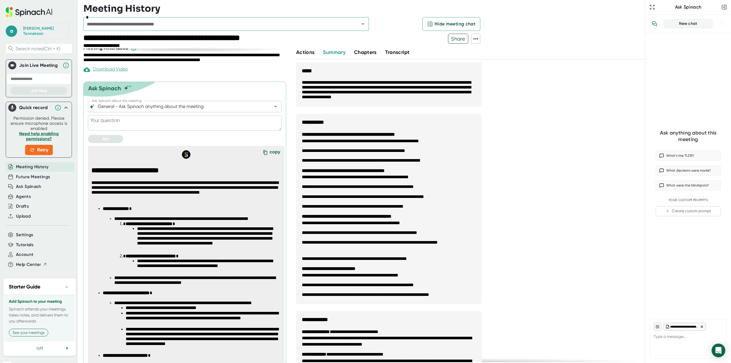
click at [273, 151] on div "copy" at bounding box center [275, 153] width 11 height 8
click at [400, 52] on span "Transcript" at bounding box center [397, 52] width 25 height 6
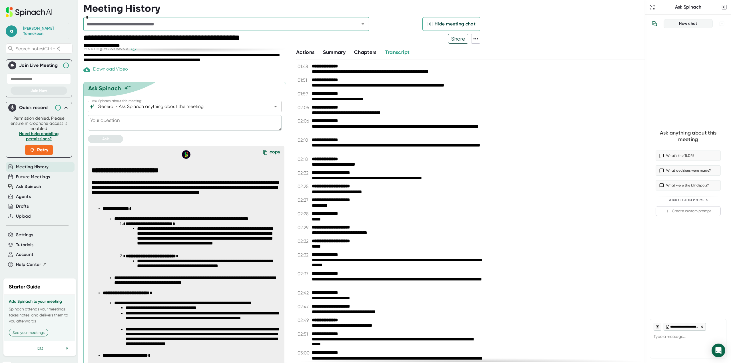
click at [476, 39] on icon at bounding box center [475, 38] width 7 height 7
click at [487, 68] on div "Download Transcript" at bounding box center [507, 69] width 46 height 6
